Goal: Navigation & Orientation: Find specific page/section

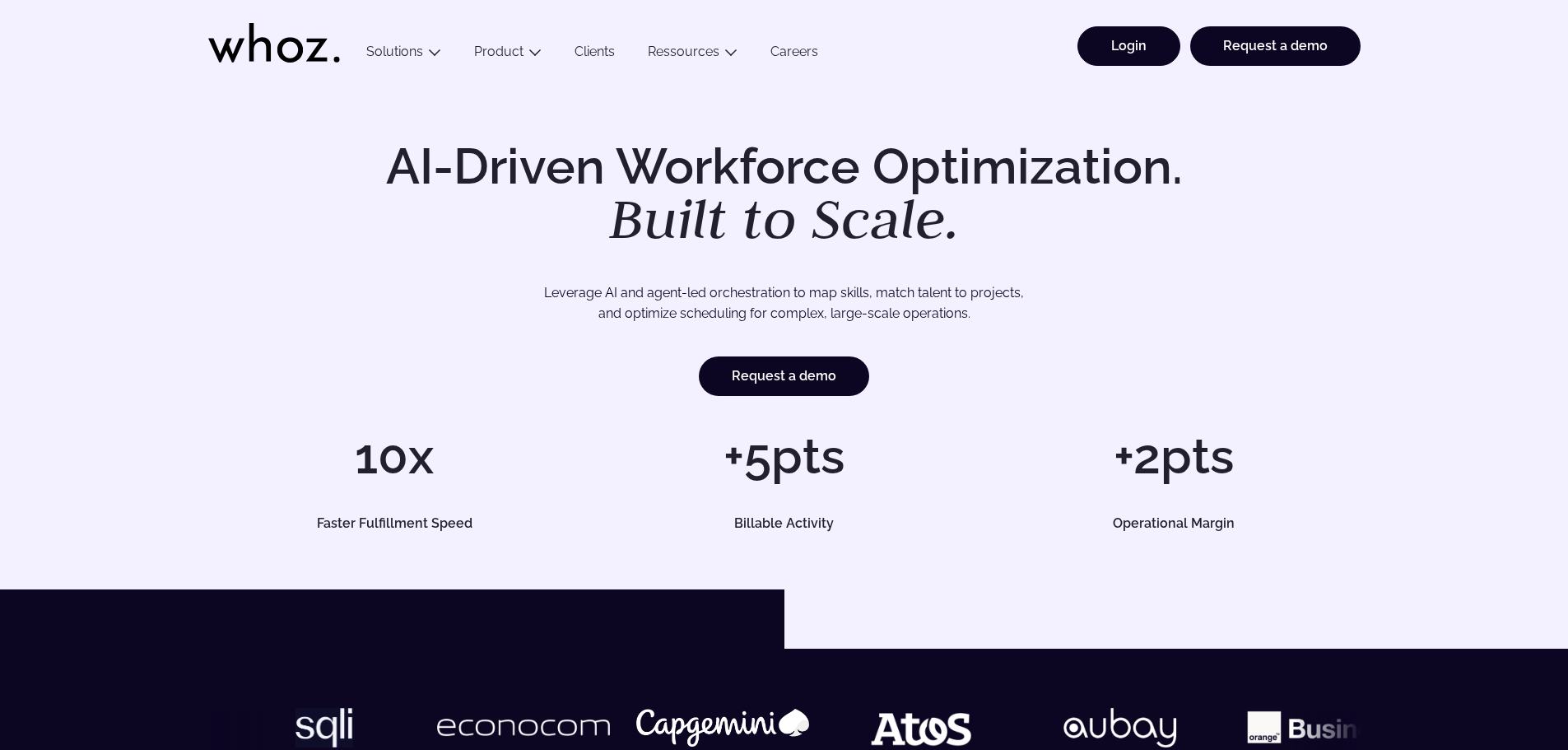
click at [1143, 57] on link "Login" at bounding box center [1128, 46] width 103 height 39
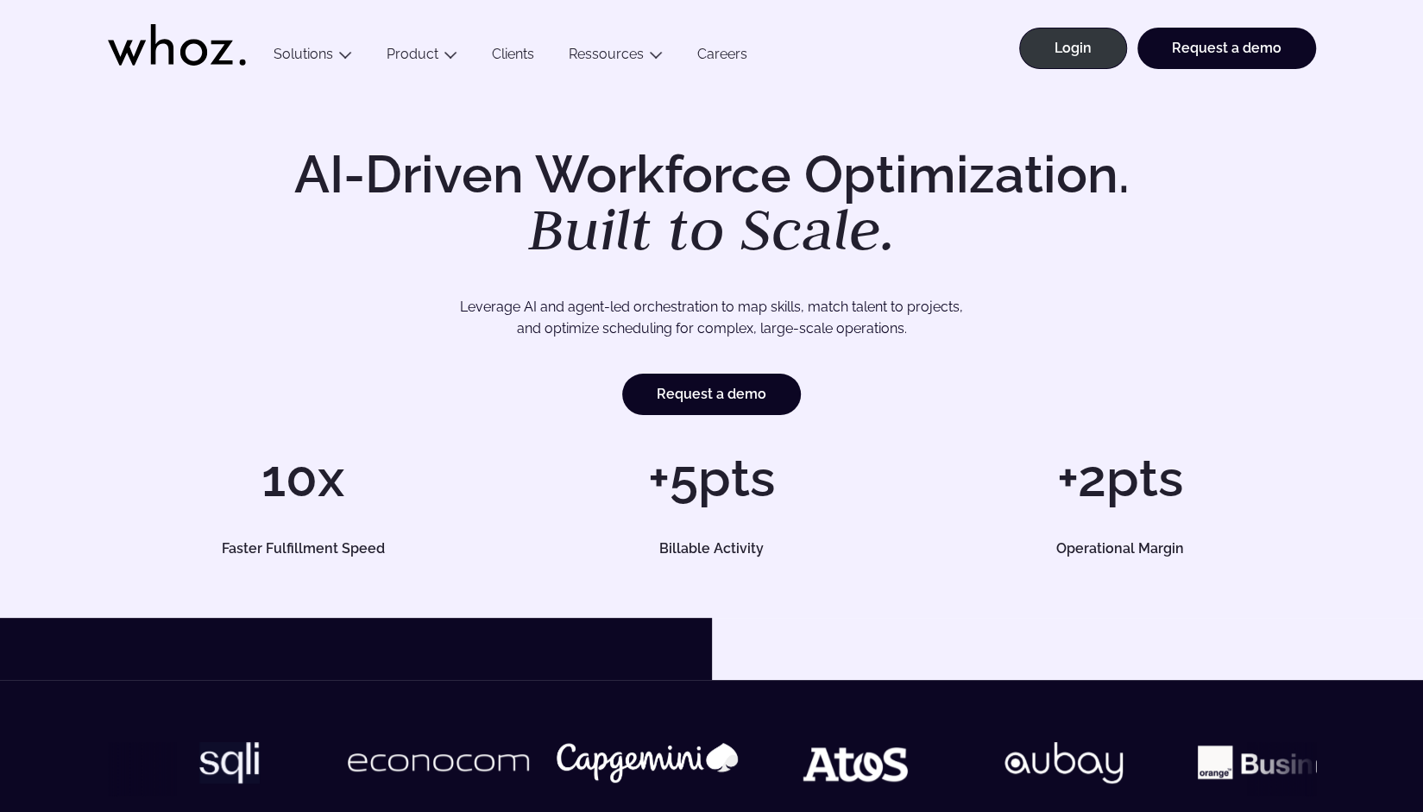
click at [1090, 114] on div "AI-Driven Workforce Optimization. Built to Scale. Leverage AI and agent-led orc…" at bounding box center [711, 352] width 1423 height 532
click at [1079, 68] on link "Login" at bounding box center [1073, 48] width 108 height 41
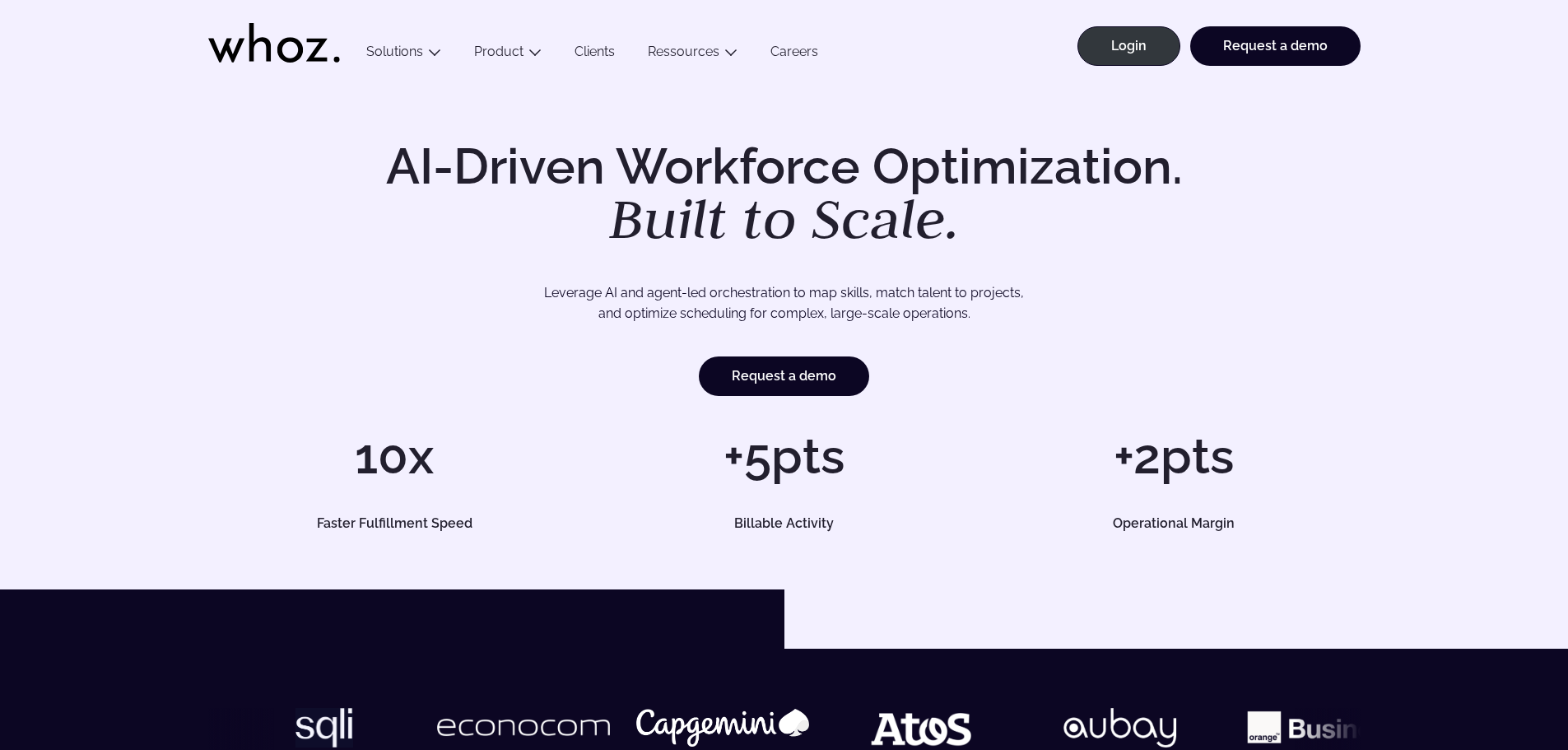
click at [1250, 97] on div "AI-Driven Workforce Optimization. Built to Scale. Leverage AI and agent-led orc…" at bounding box center [784, 336] width 1568 height 508
click at [1065, 40] on div "Menu Solutions Industries IT Services Consulting Engineering Company size Large…" at bounding box center [856, 41] width 1011 height 82
click at [1102, 39] on link "Login" at bounding box center [1128, 46] width 103 height 39
